Goal: Transaction & Acquisition: Register for event/course

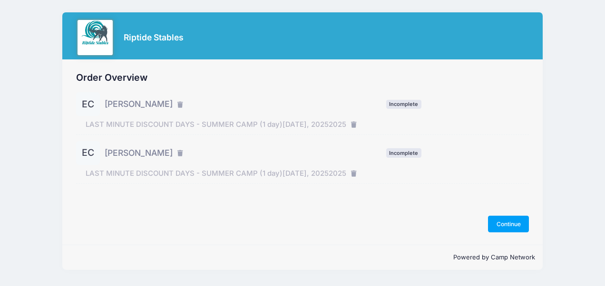
click at [325, 122] on span "LAST MINUTE DISCOUNT DAYS - SUMMER CAMP (1 day)[DATE], 20252025" at bounding box center [216, 124] width 261 height 10
click at [412, 104] on span "Incomplete" at bounding box center [403, 104] width 35 height 9
click at [513, 224] on button "Continue" at bounding box center [508, 224] width 41 height 16
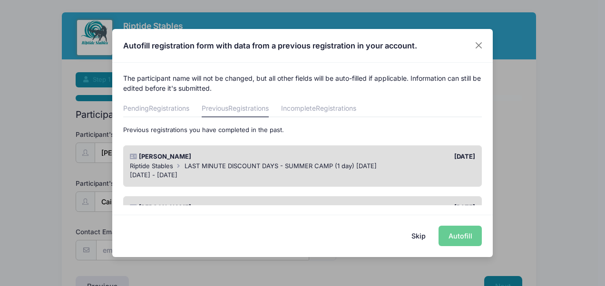
click at [462, 241] on div "Skip Autofill" at bounding box center [302, 236] width 380 height 42
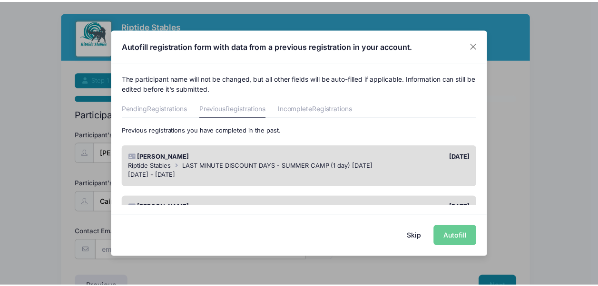
scroll to position [47, 0]
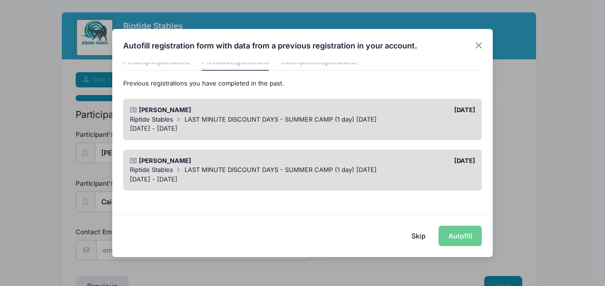
click at [460, 239] on div "Skip Autofill" at bounding box center [302, 236] width 380 height 42
click at [457, 117] on div "Riptide Stables LAST MINUTE DISCOUNT DAYS - SUMMER CAMP (1 day) WEDNESDAY, AUGU…" at bounding box center [303, 120] width 346 height 10
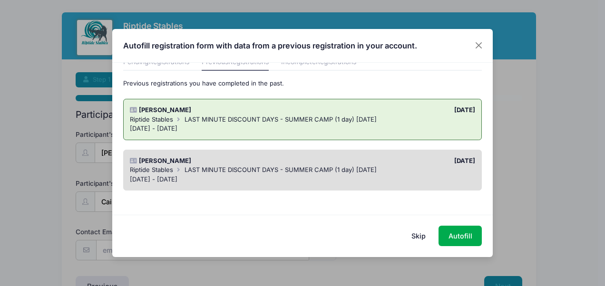
click at [459, 175] on div "Aug 13 - Aug 13, 2025" at bounding box center [303, 180] width 346 height 10
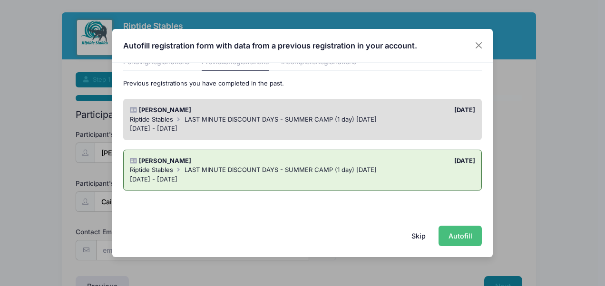
click at [463, 240] on button "Autofill" at bounding box center [459, 236] width 43 height 20
type input "[EMAIL_ADDRESS][DOMAIN_NAME]"
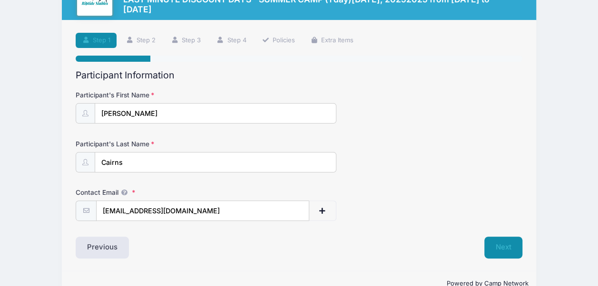
scroll to position [60, 0]
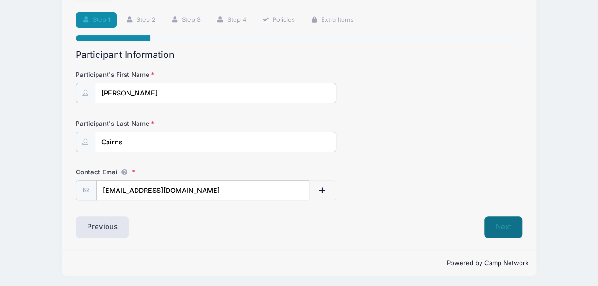
click at [504, 225] on button "Next" at bounding box center [503, 227] width 39 height 22
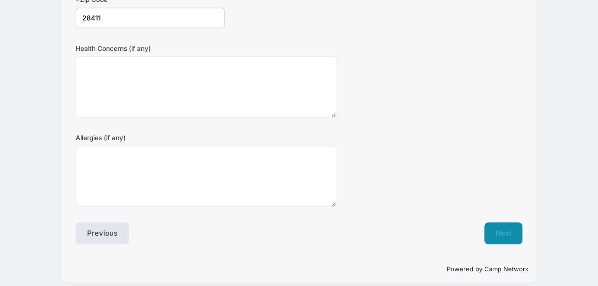
scroll to position [335, 0]
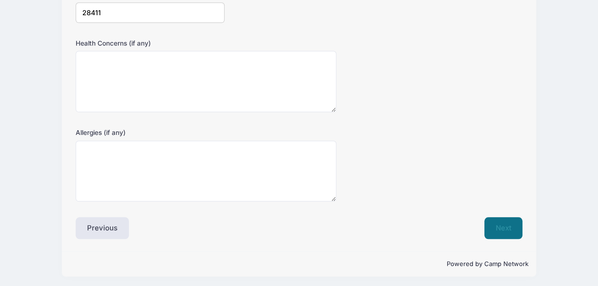
click at [505, 226] on button "Next" at bounding box center [503, 228] width 39 height 22
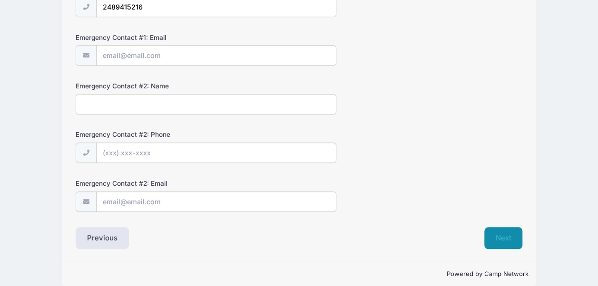
scroll to position [350, 0]
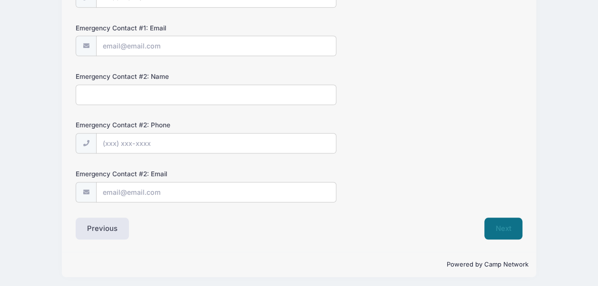
click at [505, 224] on button "Next" at bounding box center [503, 229] width 39 height 22
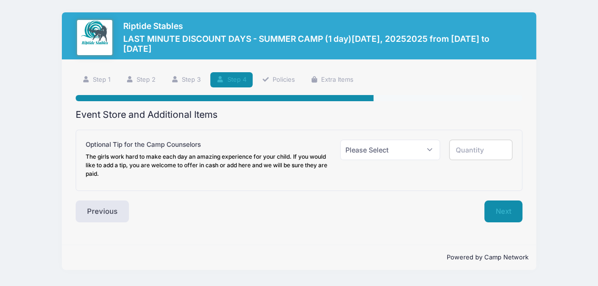
scroll to position [0, 0]
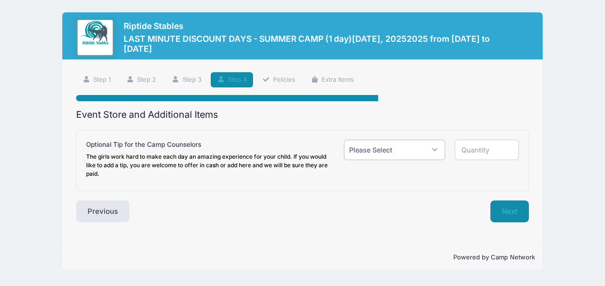
click at [425, 149] on select "Please Select Yes (+$1.00) No" at bounding box center [394, 150] width 101 height 20
select select "1"
click at [344, 140] on select "Please Select Yes (+$1.00) No" at bounding box center [394, 150] width 101 height 20
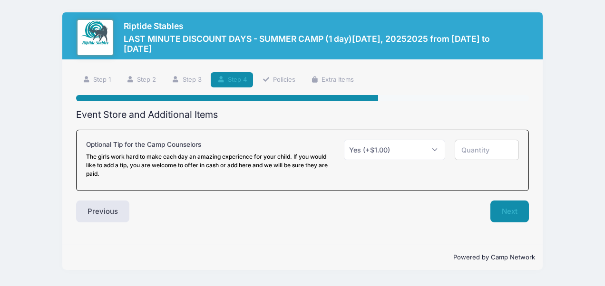
click at [476, 150] on input "number" at bounding box center [487, 150] width 64 height 20
type input "5"
click at [507, 211] on button "Next" at bounding box center [509, 212] width 39 height 22
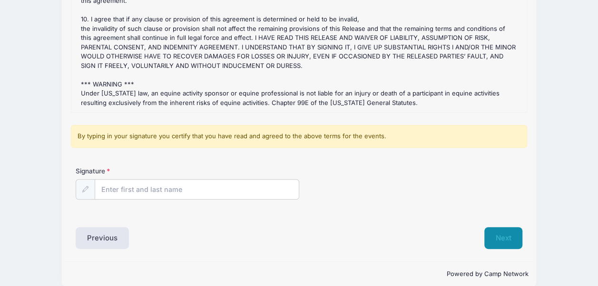
scroll to position [175, 0]
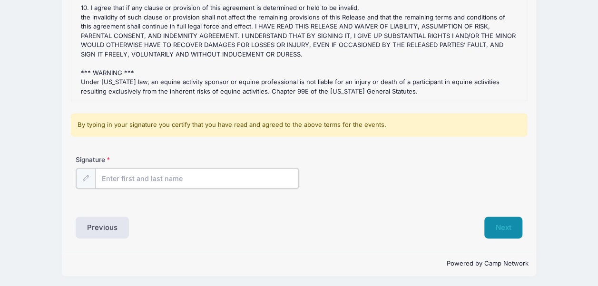
click at [250, 179] on input "Signature" at bounding box center [197, 178] width 204 height 20
click at [302, 136] on div "By typing in your signature you certify that you have read and agreed to the ab…" at bounding box center [299, 128] width 456 height 29
click at [192, 182] on input "Signature" at bounding box center [197, 178] width 204 height 20
type input "Catherine Cairns"
click at [509, 230] on button "Next" at bounding box center [503, 227] width 39 height 22
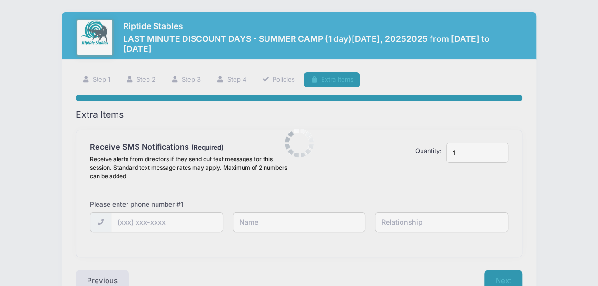
scroll to position [0, 0]
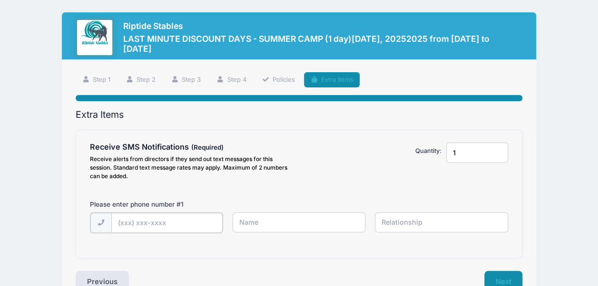
click at [0, 0] on input "text" at bounding box center [0, 0] width 0 height 0
type input "(313) 574-9336"
click at [302, 136] on div "Receive SMS Notifications Receive alerts from directors if they send out text m…" at bounding box center [299, 193] width 446 height 127
click at [0, 0] on input "text" at bounding box center [0, 0] width 0 height 0
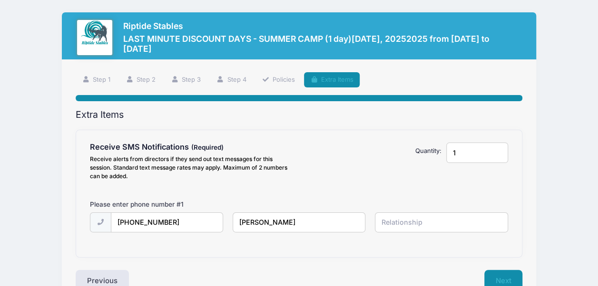
type input "Catherine"
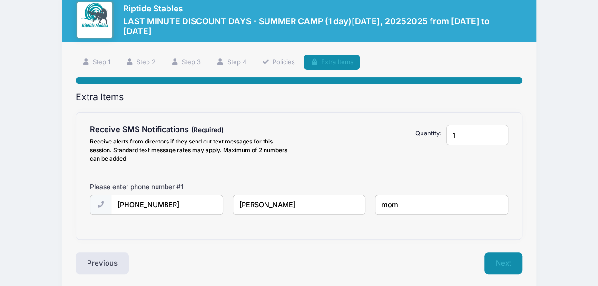
scroll to position [52, 0]
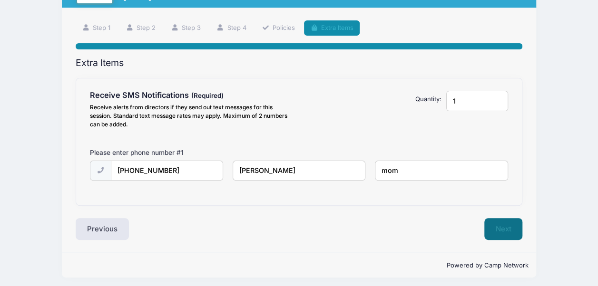
type input "mom"
click at [505, 231] on button "Next" at bounding box center [503, 229] width 39 height 22
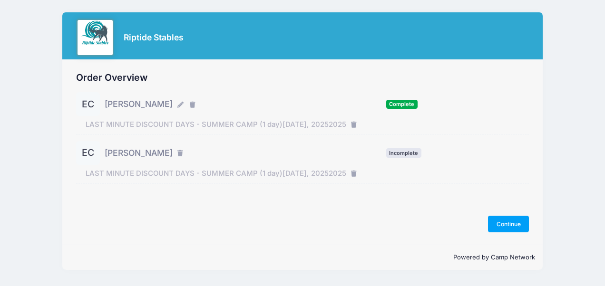
click at [413, 154] on span "Incomplete" at bounding box center [403, 152] width 35 height 9
click at [508, 224] on button "Continue" at bounding box center [508, 224] width 41 height 16
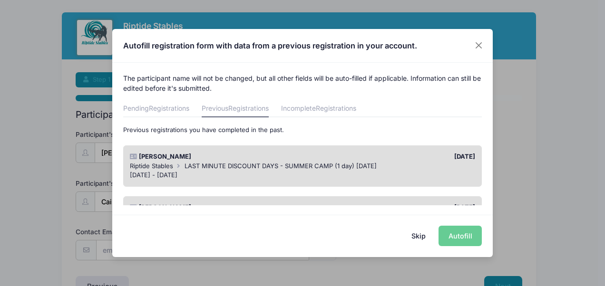
click at [377, 165] on span "LAST MINUTE DISCOUNT DAYS - SUMMER CAMP (1 day) WEDNESDAY, AUGUST 13, 2025" at bounding box center [281, 166] width 192 height 8
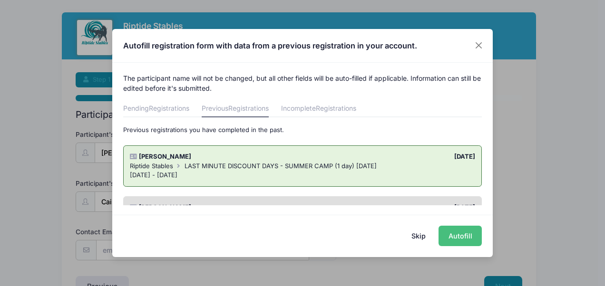
click at [460, 235] on button "Autofill" at bounding box center [459, 236] width 43 height 20
type input "[EMAIL_ADDRESS][DOMAIN_NAME]"
type input "11/24/2018"
type input "8836 Brantwood Ct"
type input "Wilmington"
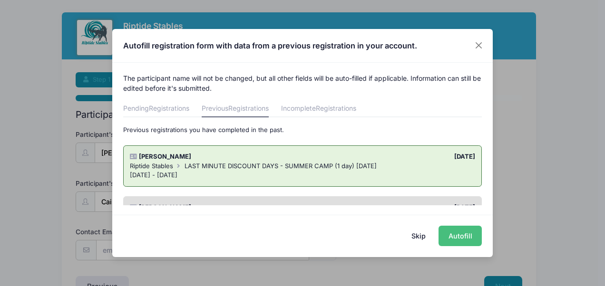
select select "NC"
type input "28411"
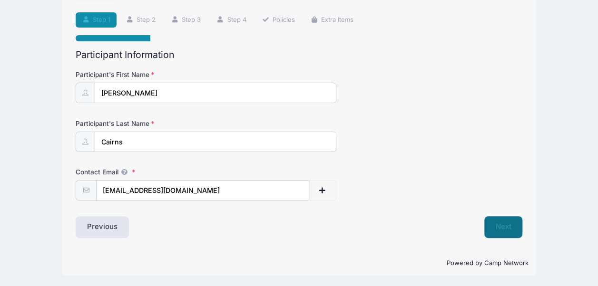
click at [497, 227] on button "Next" at bounding box center [503, 227] width 39 height 22
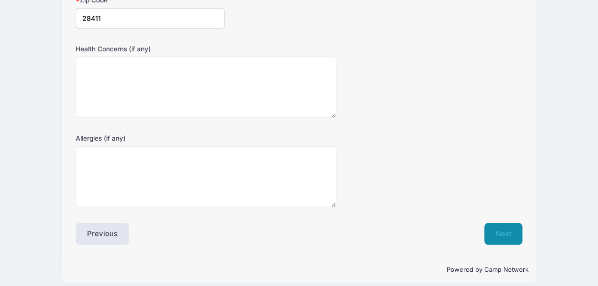
scroll to position [335, 0]
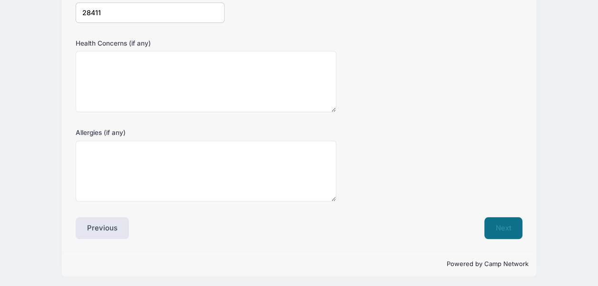
click at [499, 224] on button "Next" at bounding box center [503, 228] width 39 height 22
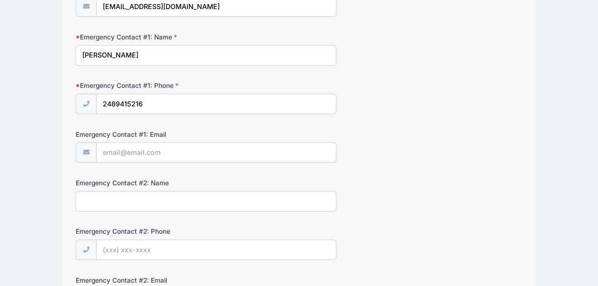
scroll to position [350, 0]
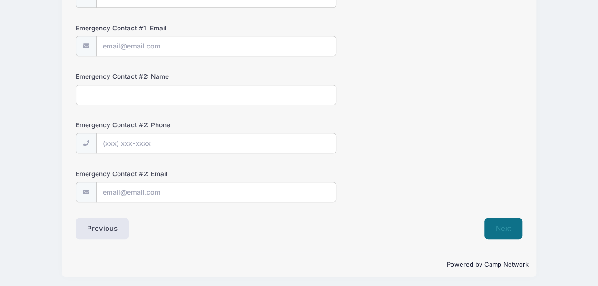
click at [501, 225] on button "Next" at bounding box center [503, 229] width 39 height 22
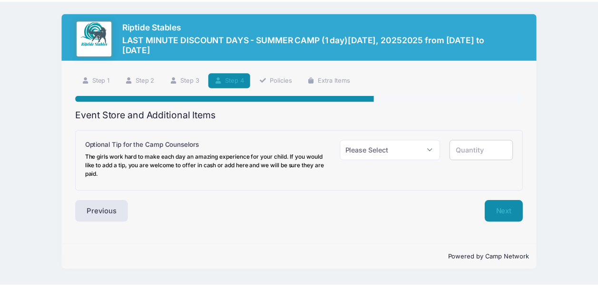
scroll to position [0, 0]
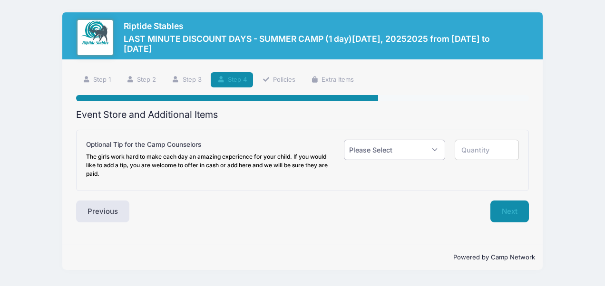
click at [423, 151] on select "Please Select Yes (+$1.00) No" at bounding box center [394, 150] width 101 height 20
select select "1"
click at [344, 140] on select "Please Select Yes (+$1.00) No" at bounding box center [394, 150] width 101 height 20
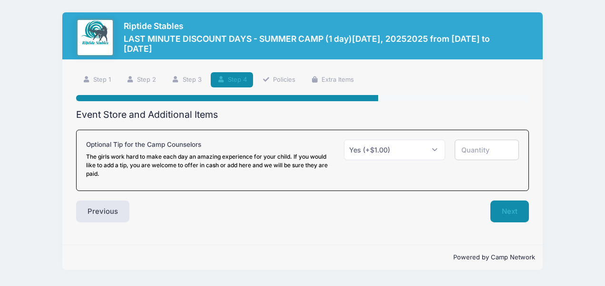
click at [479, 147] on input "number" at bounding box center [487, 150] width 64 height 20
type input "5"
click at [505, 212] on button "Next" at bounding box center [509, 212] width 39 height 22
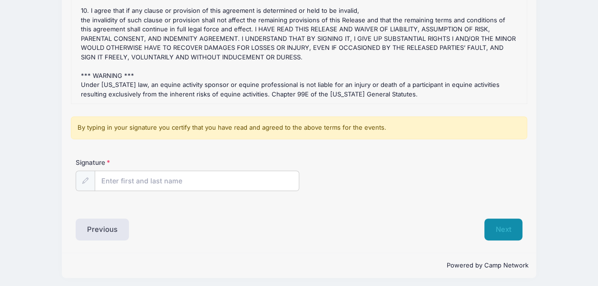
scroll to position [175, 0]
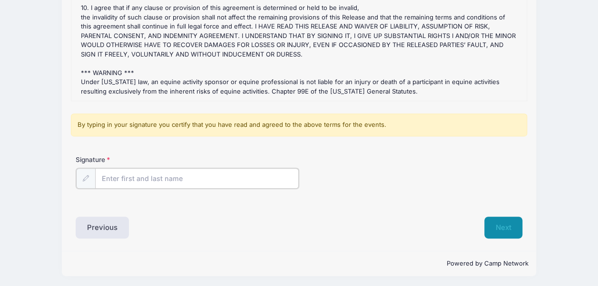
click at [184, 177] on input "Signature" at bounding box center [197, 178] width 204 height 20
type input "Catherine Cairns"
click at [511, 226] on button "Next" at bounding box center [503, 227] width 39 height 22
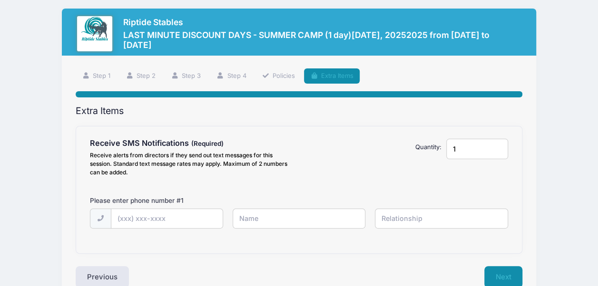
scroll to position [0, 0]
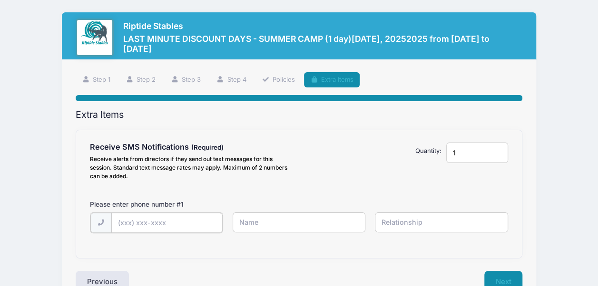
click at [0, 0] on input "text" at bounding box center [0, 0] width 0 height 0
type input "(313) 574-9336"
type input "Catherine"
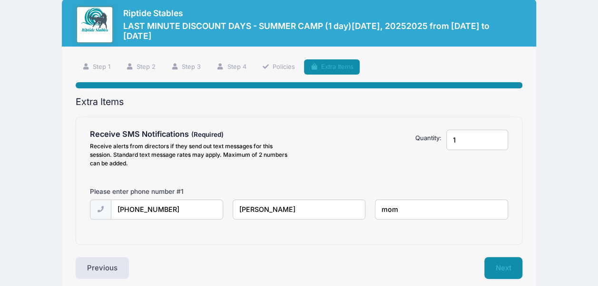
scroll to position [39, 0]
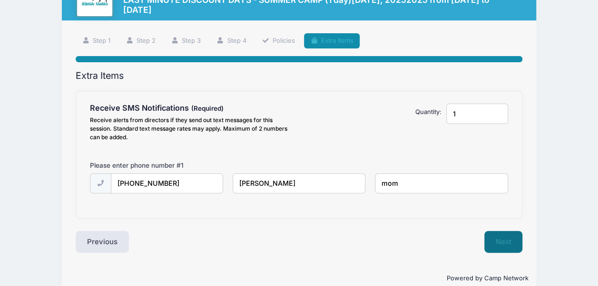
type input "mom"
click at [504, 245] on button "Next" at bounding box center [503, 242] width 39 height 22
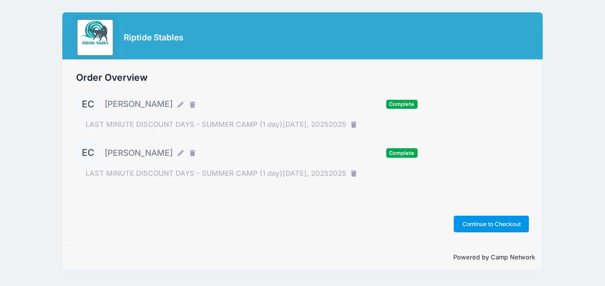
click at [505, 230] on button "Continue to Checkout" at bounding box center [491, 224] width 75 height 16
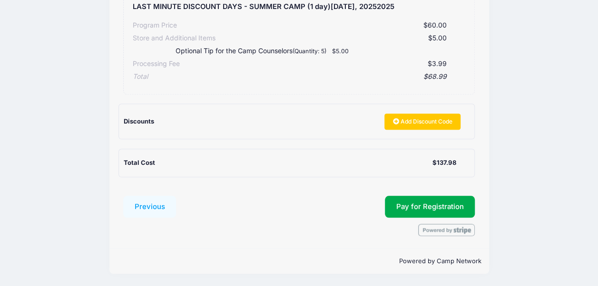
scroll to position [370, 0]
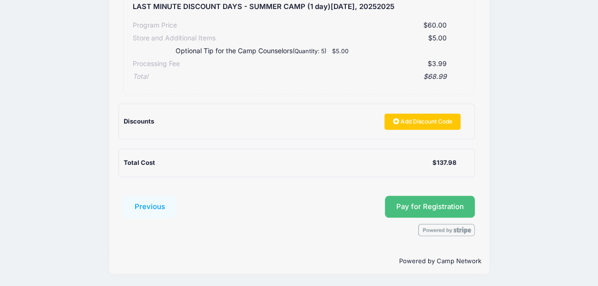
click at [449, 205] on span "Pay for Registration" at bounding box center [430, 207] width 68 height 9
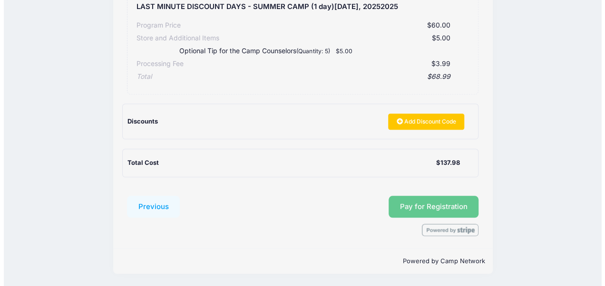
scroll to position [350, 0]
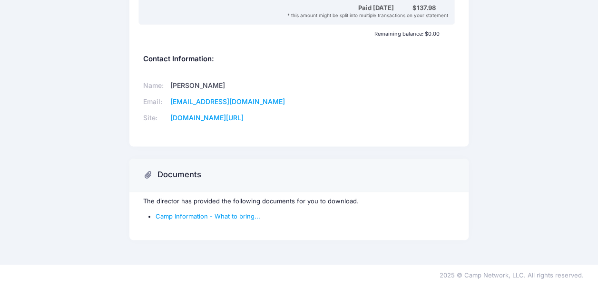
scroll to position [581, 0]
